Goal: Information Seeking & Learning: Check status

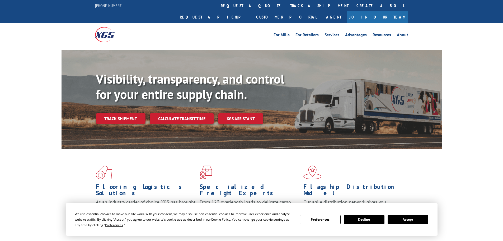
click at [405, 217] on button "Accept" at bounding box center [408, 219] width 41 height 9
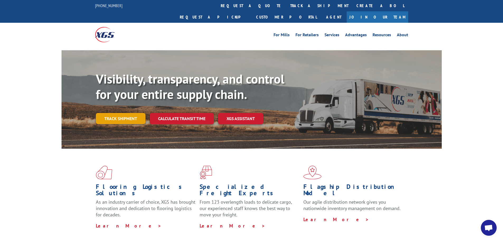
click at [121, 113] on link "Track shipment" at bounding box center [121, 118] width 50 height 11
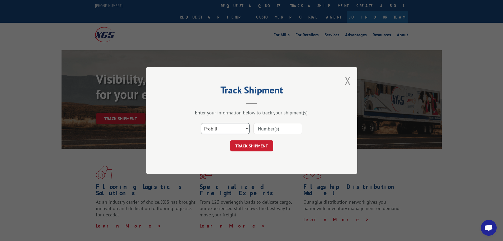
click at [246, 126] on select "Select category... Probill BOL PO" at bounding box center [225, 128] width 49 height 11
select select "bol"
click at [201, 123] on select "Select category... Probill BOL PO" at bounding box center [225, 128] width 49 height 11
drag, startPoint x: 278, startPoint y: 125, endPoint x: 275, endPoint y: 128, distance: 4.5
click at [278, 125] on input at bounding box center [278, 128] width 49 height 11
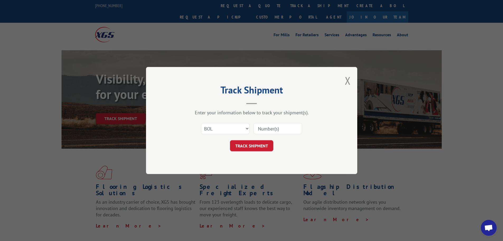
paste input "6046302"
type input "6046302"
click at [255, 146] on button "TRACK SHIPMENT" at bounding box center [251, 145] width 43 height 11
